Goal: Communication & Community: Answer question/provide support

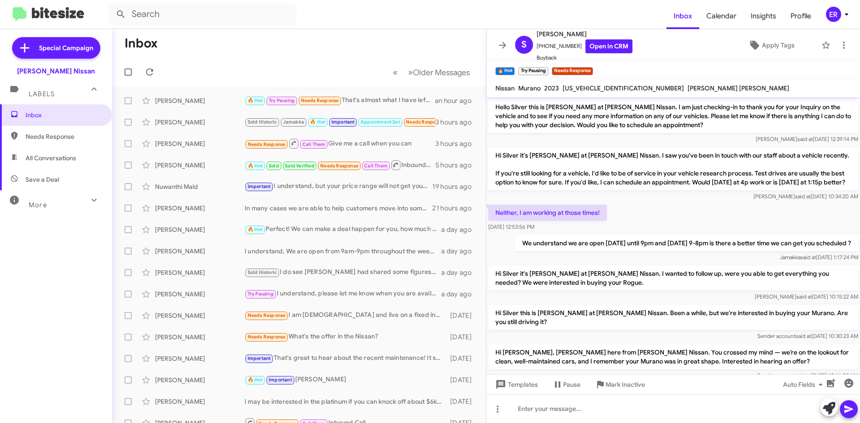
scroll to position [237, 0]
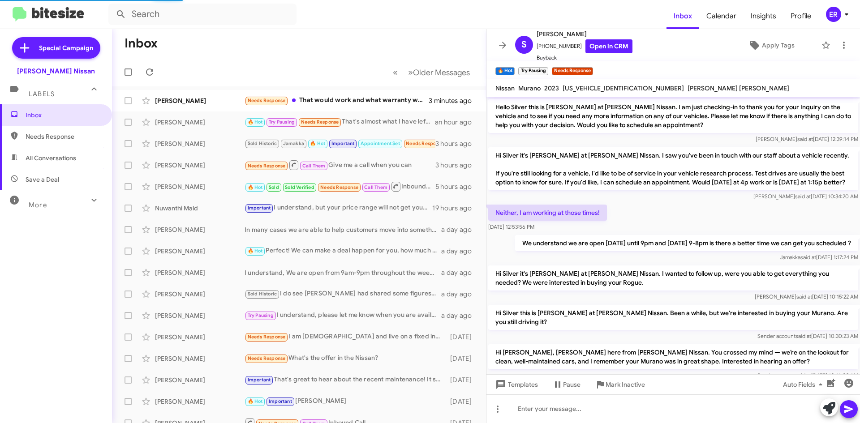
scroll to position [219, 0]
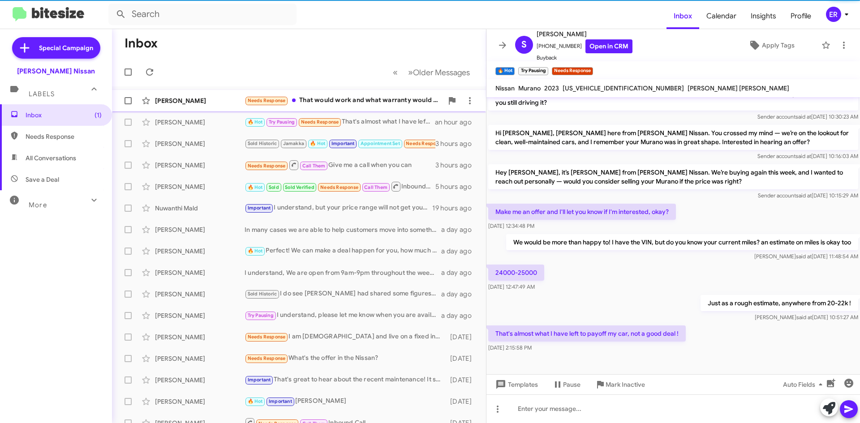
click at [316, 111] on span "Dina Caller Needs Response That would work and what warranty would be included?…" at bounding box center [299, 100] width 374 height 21
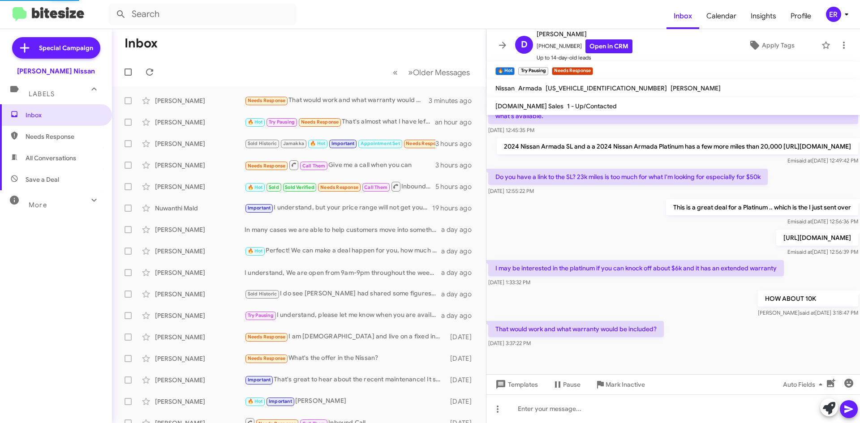
scroll to position [145, 0]
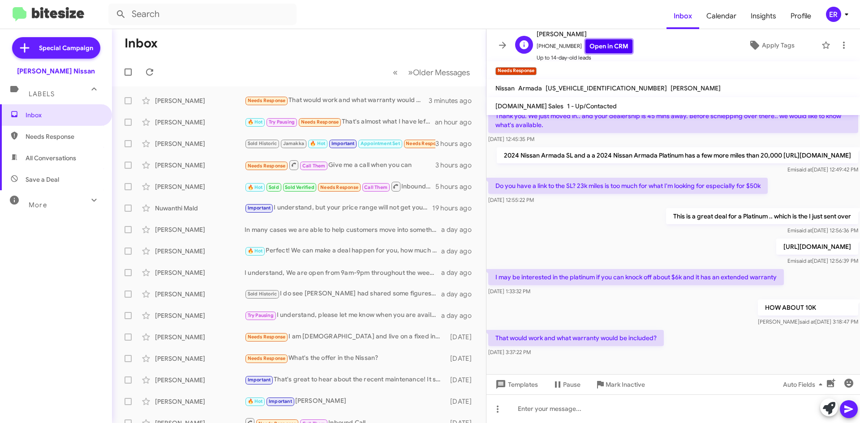
click at [596, 46] on link "Open in CRM" at bounding box center [608, 46] width 47 height 14
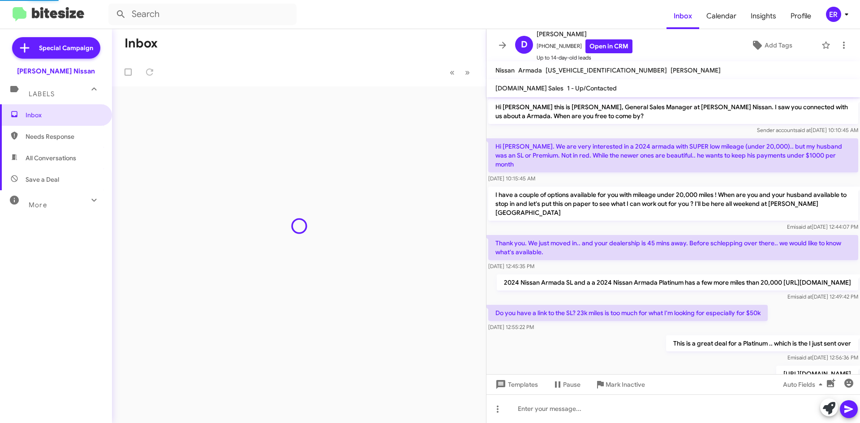
scroll to position [91, 0]
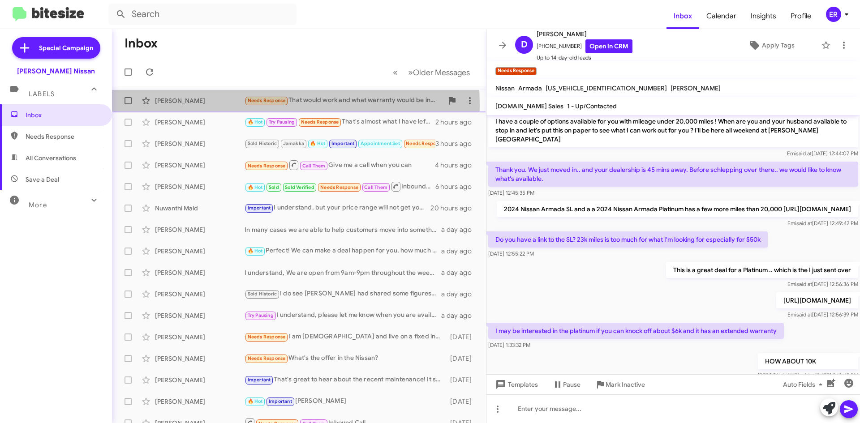
click at [197, 106] on div "Dina Caller Needs Response That would work and what warranty would be included?…" at bounding box center [299, 101] width 360 height 18
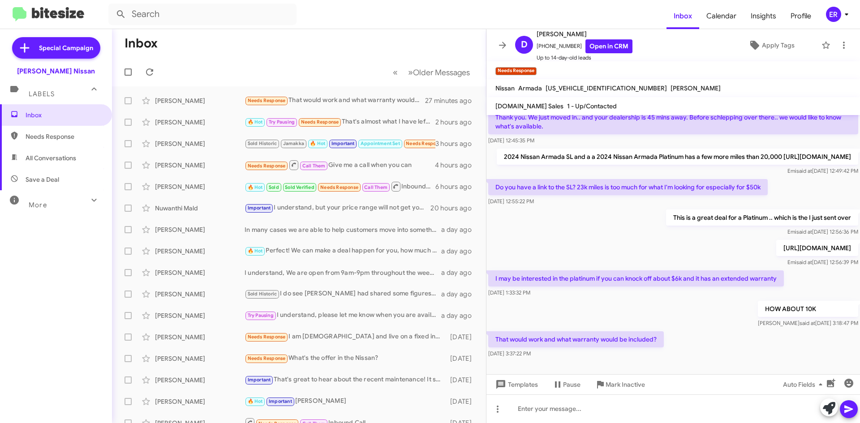
scroll to position [145, 0]
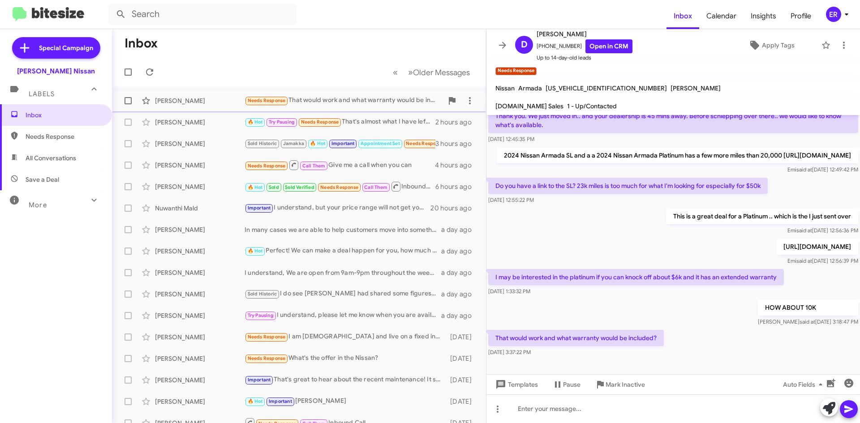
click at [174, 92] on div "Dina Caller Needs Response That would work and what warranty would be included?…" at bounding box center [299, 101] width 360 height 18
